Goal: Task Accomplishment & Management: Manage account settings

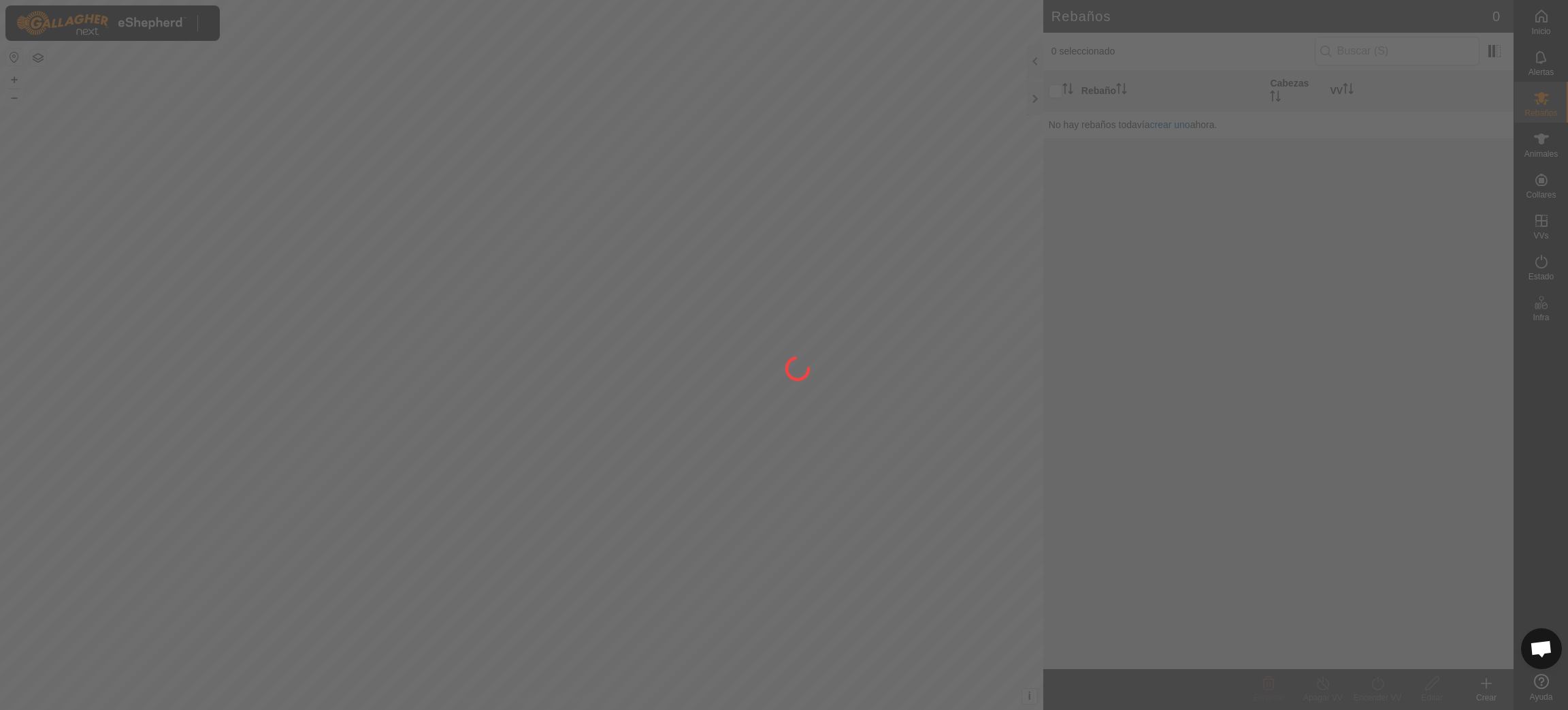
scroll to position [1110, 0]
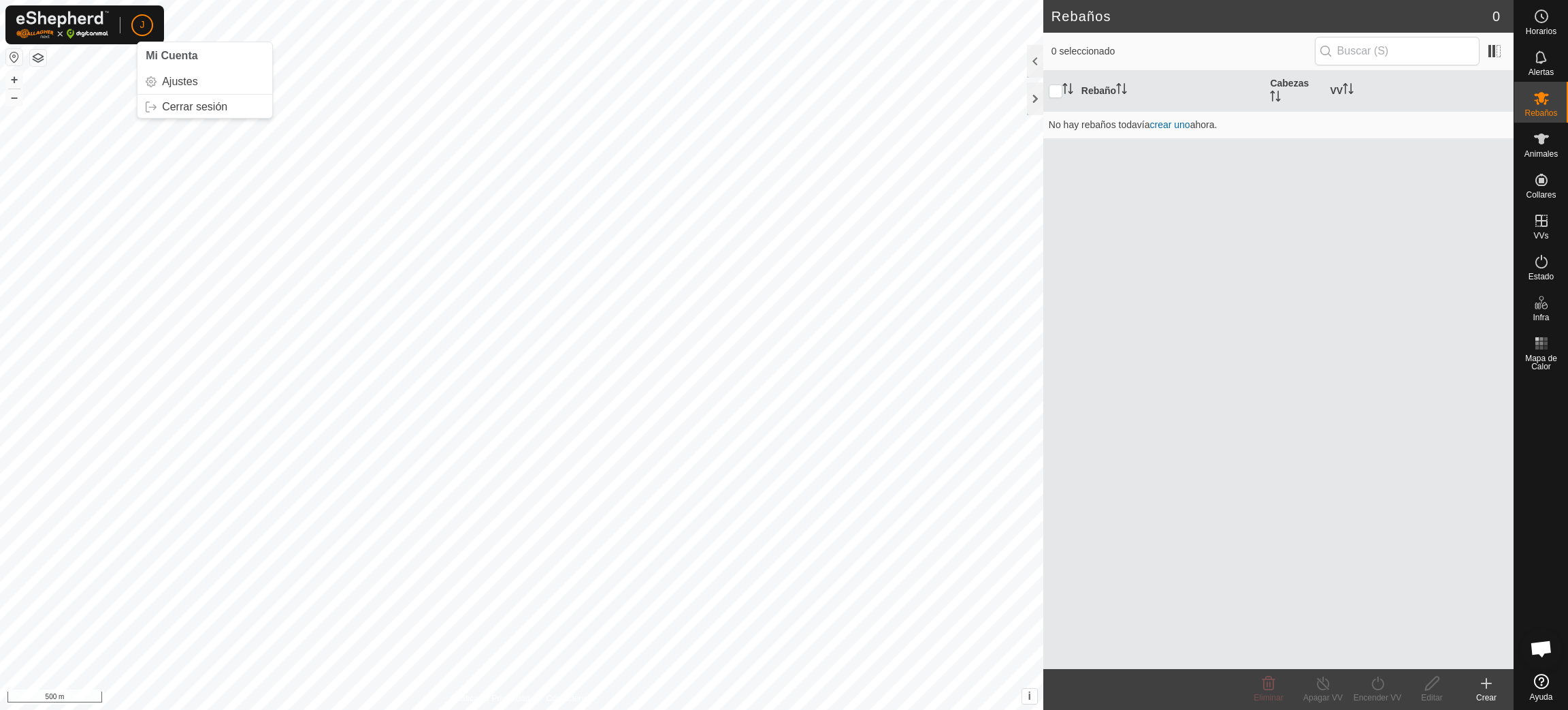
click at [140, 26] on span "J" at bounding box center [142, 24] width 5 height 14
click at [188, 106] on link "Cerrar sesión" at bounding box center [205, 107] width 134 height 22
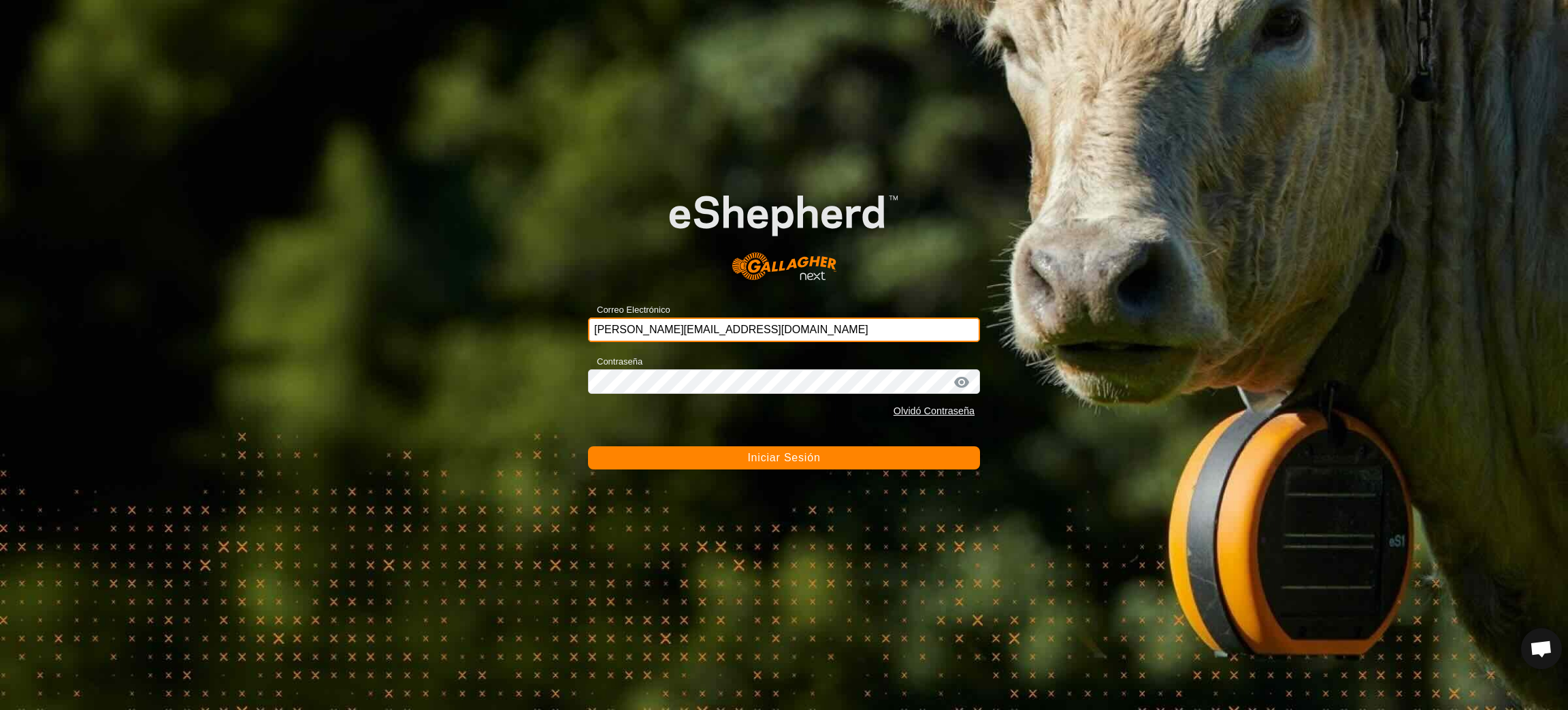
drag, startPoint x: 846, startPoint y: 337, endPoint x: 426, endPoint y: 326, distance: 420.1
click at [426, 326] on div "Correo Electrónico [PERSON_NAME][EMAIL_ADDRESS][DOMAIN_NAME] Contraseña Olvidó …" at bounding box center [784, 355] width 1568 height 710
type input "[EMAIL_ADDRESS][DOMAIN_NAME]"
click at [798, 459] on span "Iniciar Sesión" at bounding box center [784, 457] width 73 height 12
